Goal: Find specific page/section: Find specific page/section

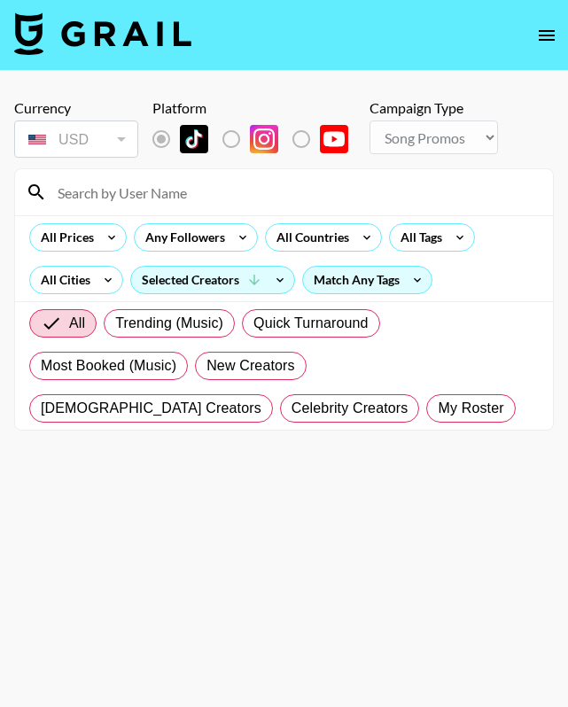
select select "Song"
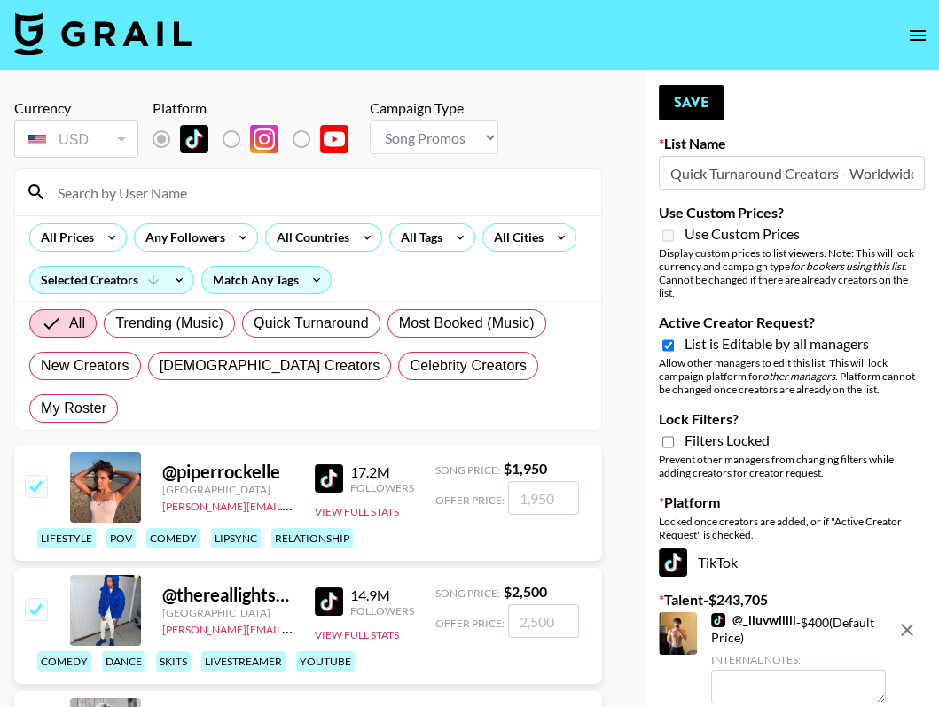
click at [567, 35] on icon "open drawer" at bounding box center [917, 35] width 16 height 11
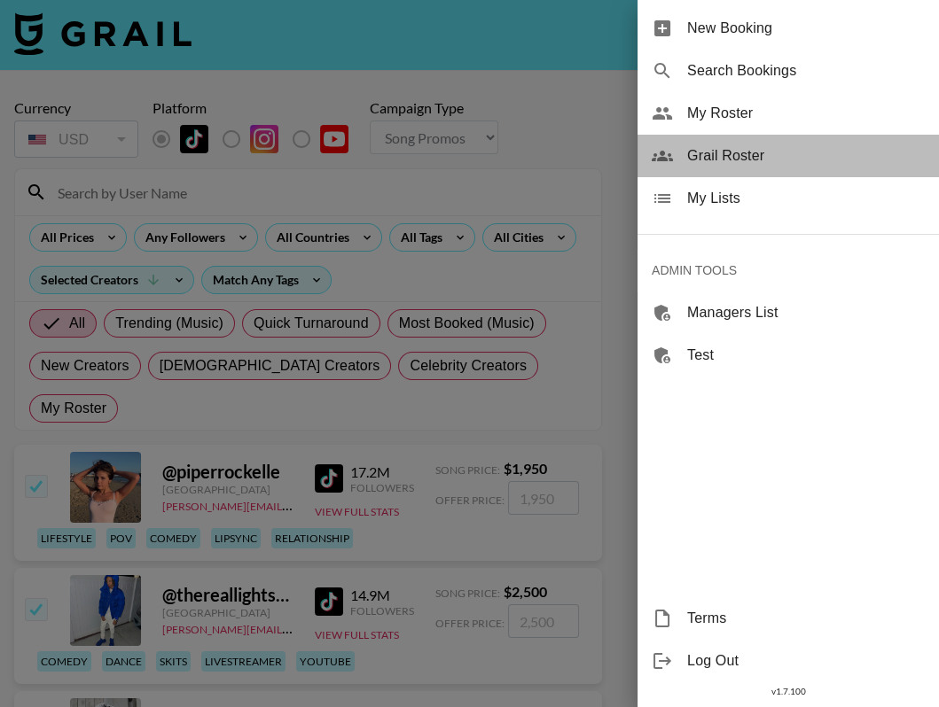
click at [567, 161] on span "Grail Roster" at bounding box center [806, 155] width 238 height 21
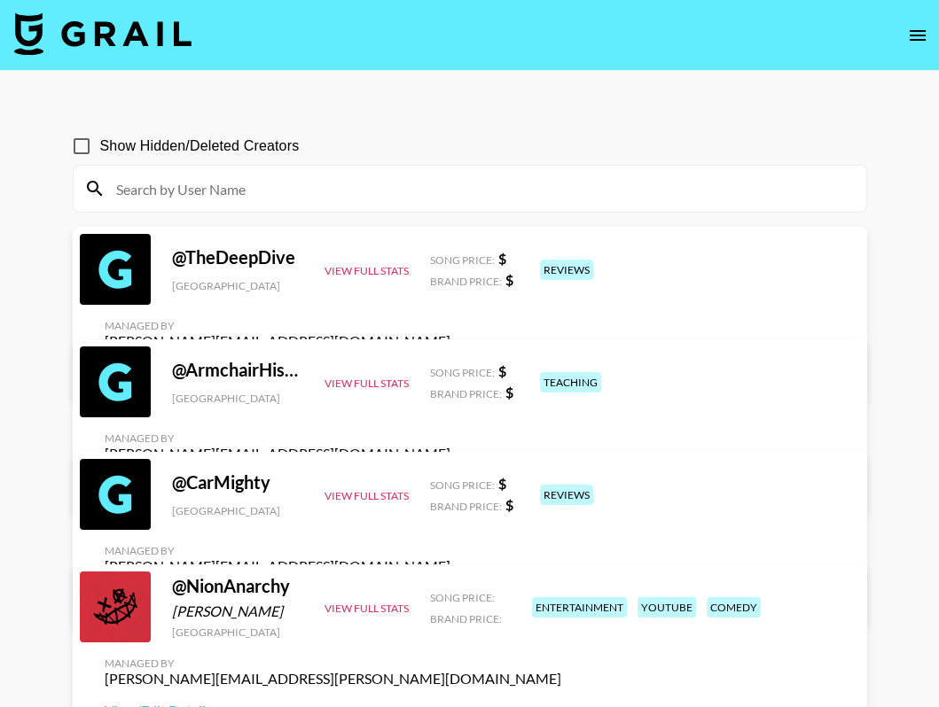
click at [388, 191] on input at bounding box center [480, 189] width 750 height 28
paste input "henryhayescomedy"
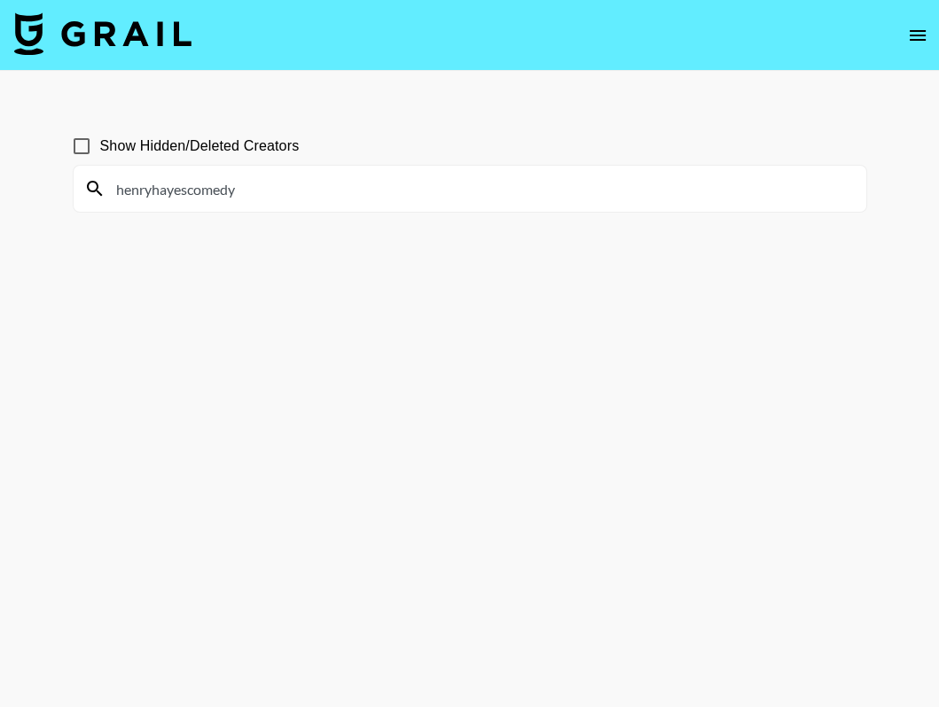
type input "henryhayescomedy"
click at [257, 144] on span "Show Hidden/Deleted Creators" at bounding box center [199, 146] width 199 height 21
click at [100, 144] on input "Show Hidden/Deleted Creators" at bounding box center [81, 146] width 37 height 37
checkbox input "true"
click at [264, 194] on input "henryhayescomedy" at bounding box center [480, 189] width 750 height 28
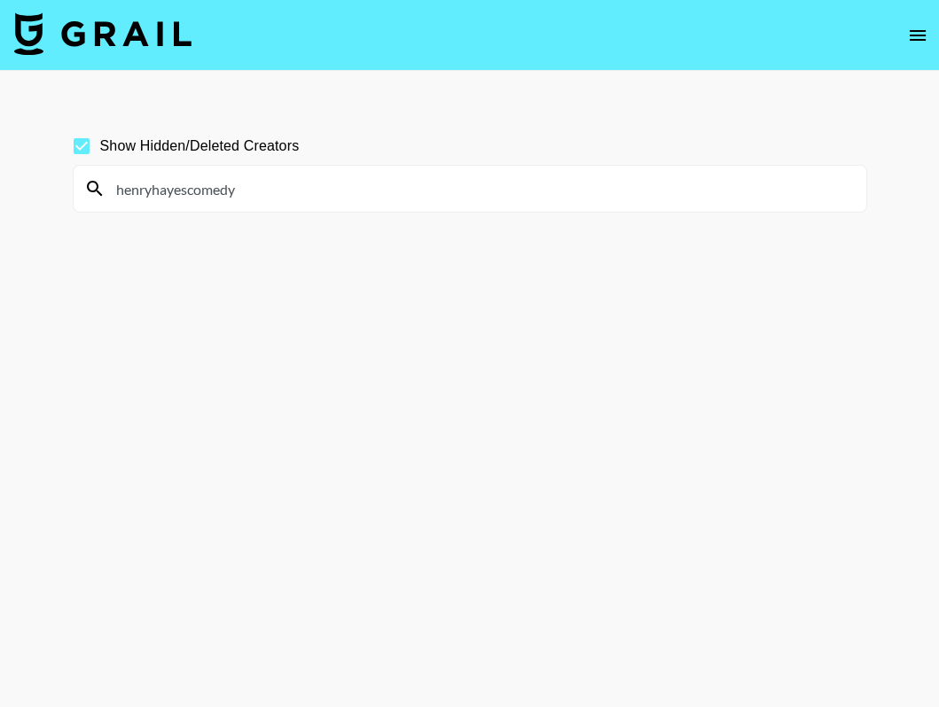
click at [264, 194] on input "henryhayescomedy" at bounding box center [480, 189] width 750 height 28
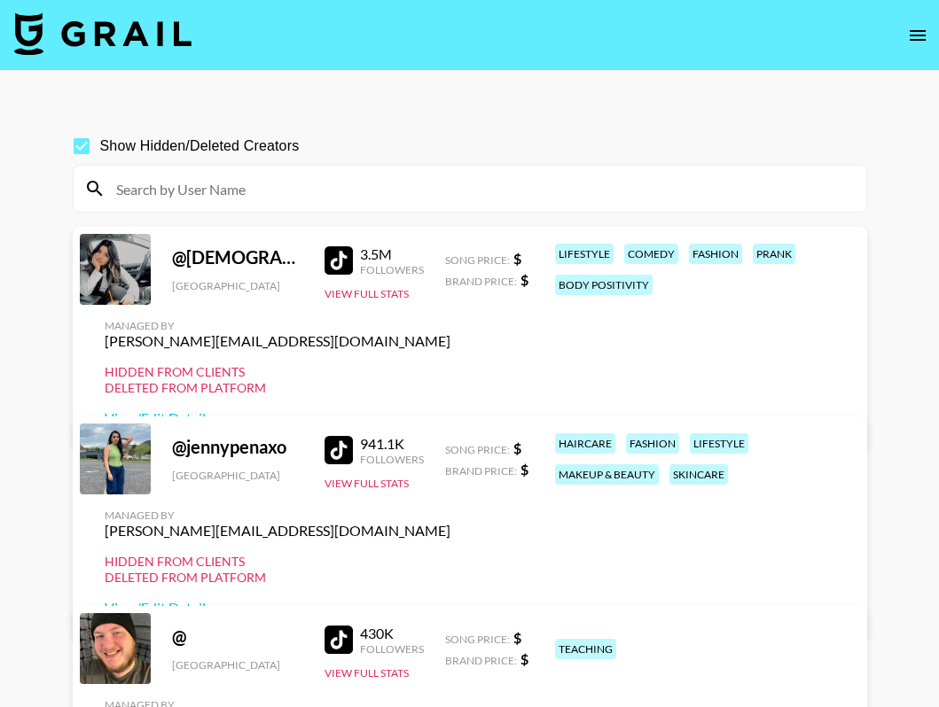
click at [410, 121] on section "Show Hidden/Deleted Creators" at bounding box center [470, 162] width 794 height 99
